Goal: Information Seeking & Learning: Learn about a topic

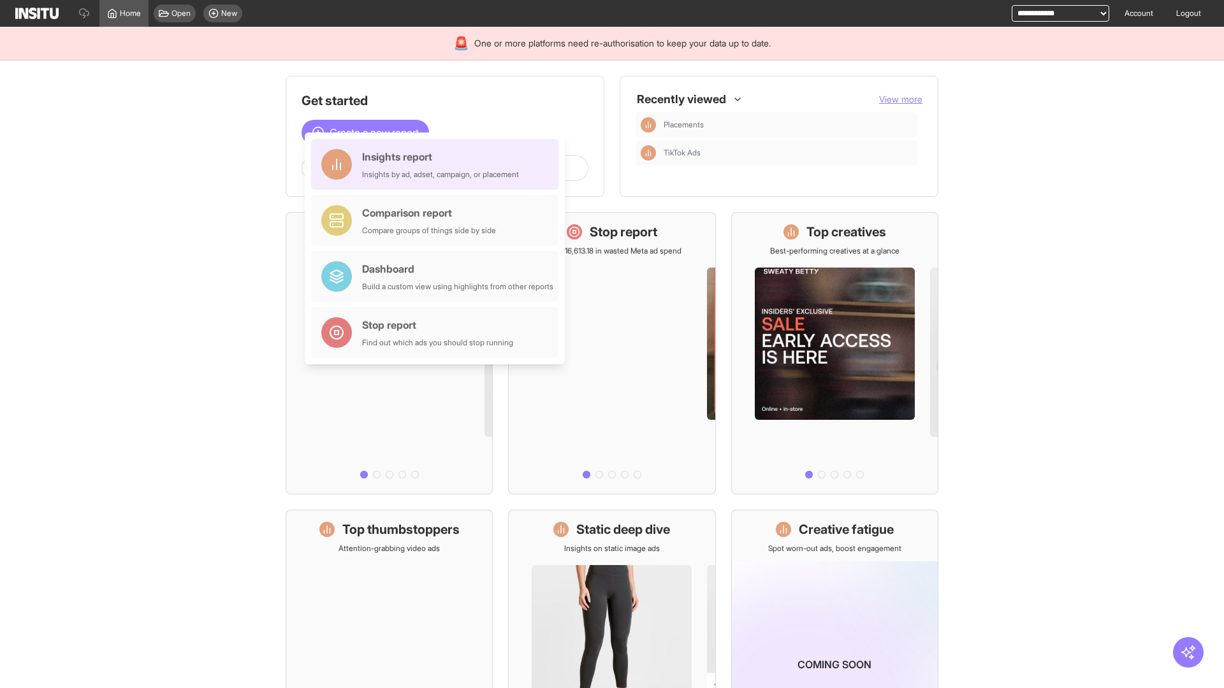
click at [438, 164] on div "Insights report Insights by ad, adset, campaign, or placement" at bounding box center [440, 164] width 157 height 31
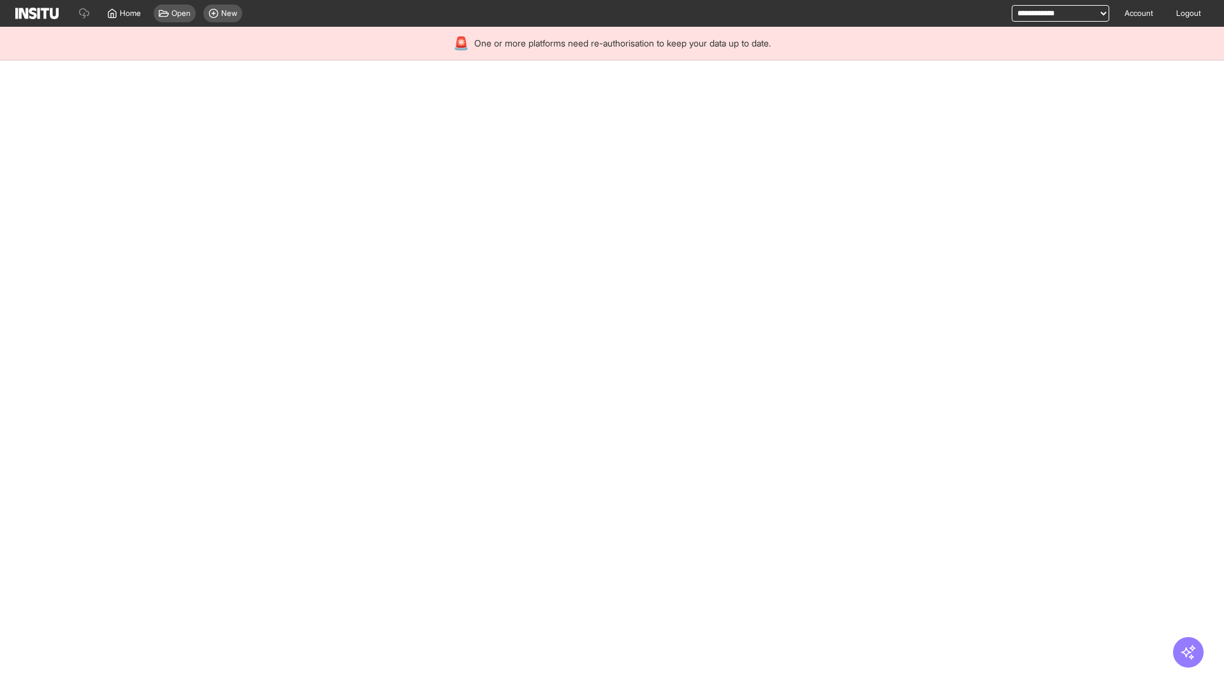
select select "**"
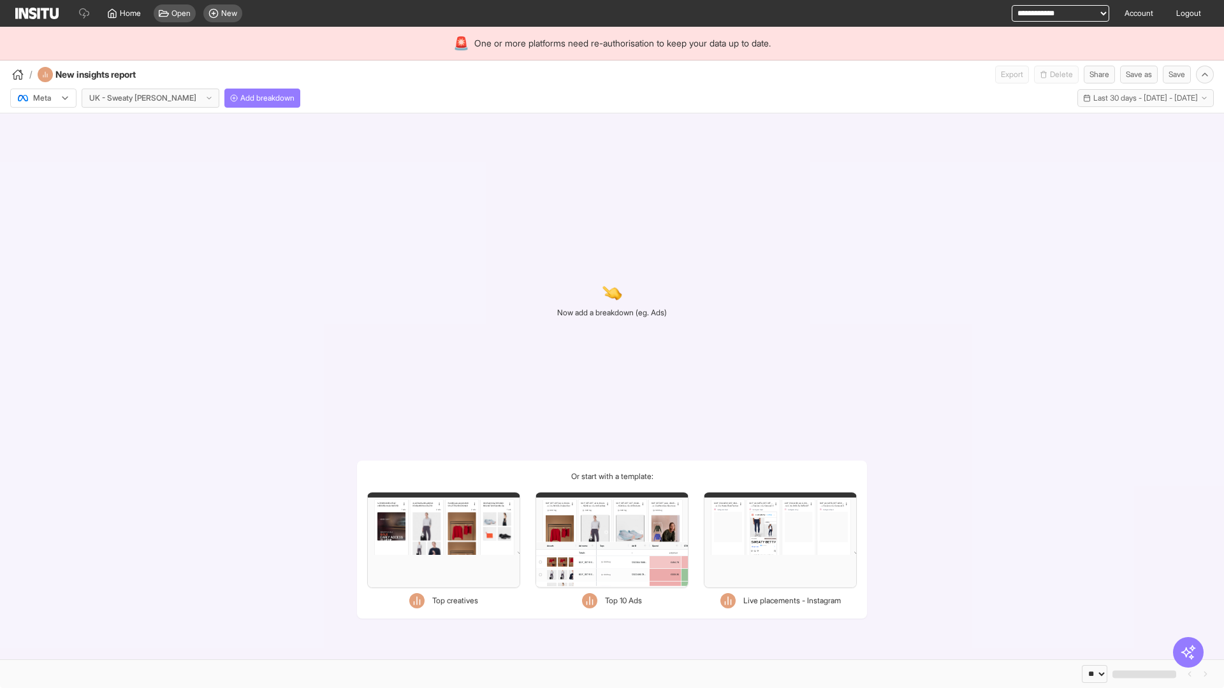
click at [43, 98] on div at bounding box center [35, 98] width 36 height 13
click at [43, 126] on span "Meta" at bounding box center [42, 125] width 17 height 11
click at [240, 98] on span "Add breakdown" at bounding box center [267, 98] width 54 height 10
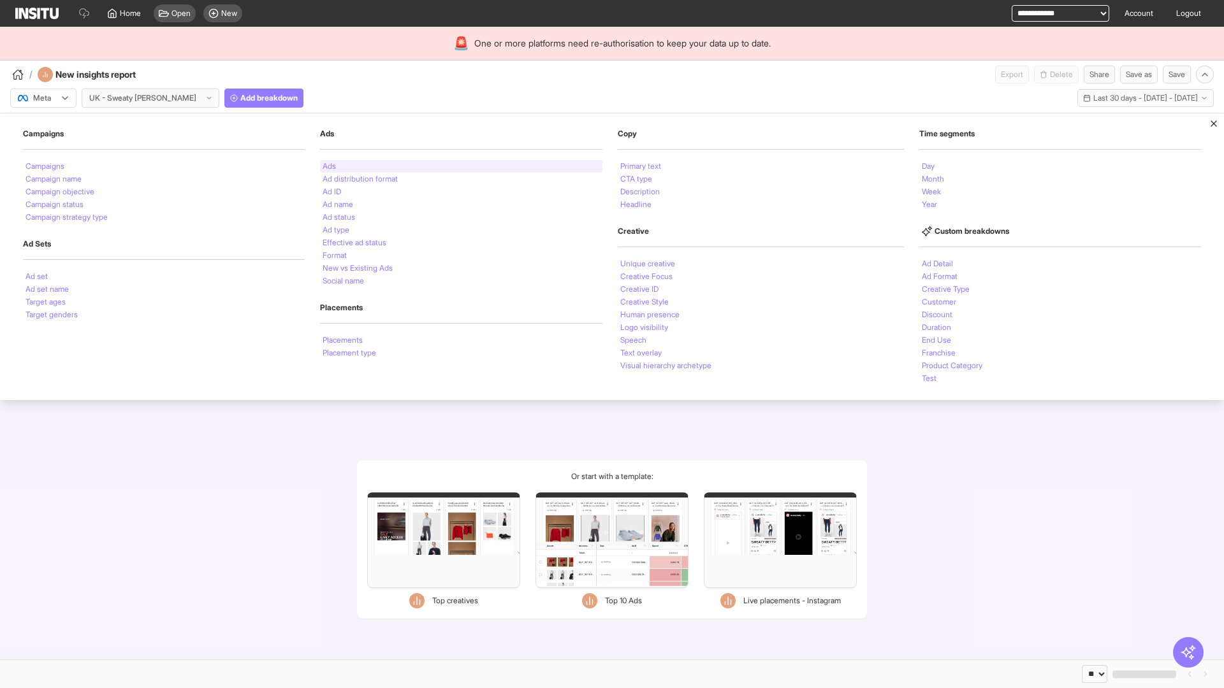
click at [328, 166] on li "Ads" at bounding box center [329, 167] width 13 height 8
